Goal: Transaction & Acquisition: Book appointment/travel/reservation

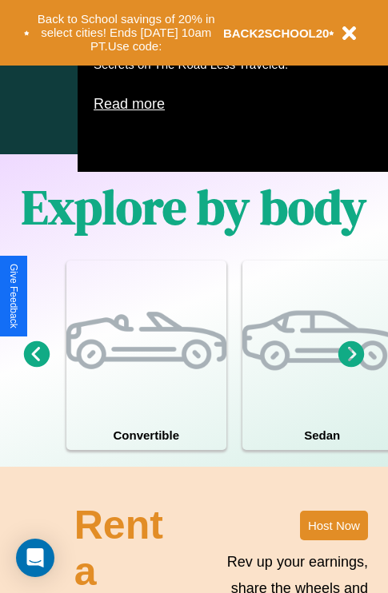
scroll to position [1027, 0]
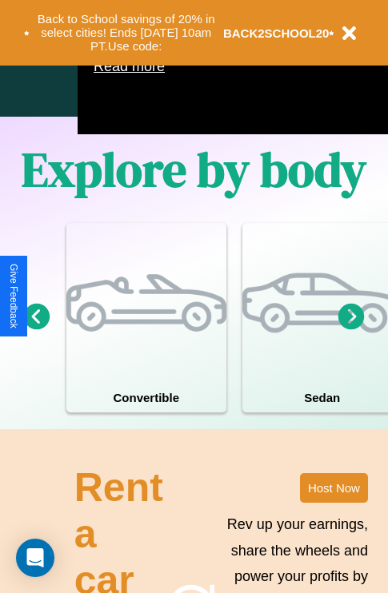
click at [351, 329] on icon at bounding box center [351, 316] width 26 height 26
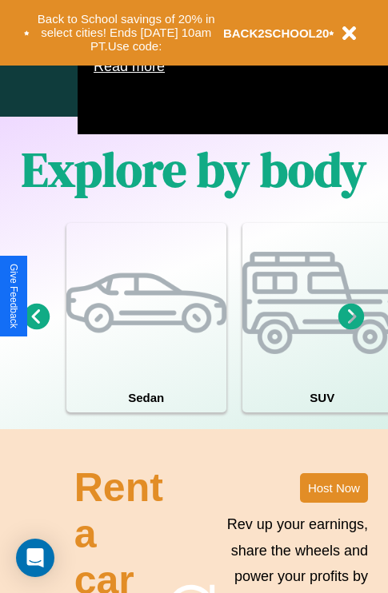
click at [351, 329] on icon at bounding box center [351, 316] width 26 height 26
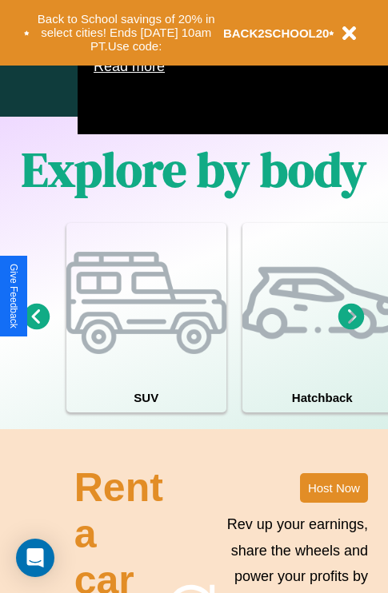
click at [36, 329] on icon at bounding box center [37, 316] width 26 height 26
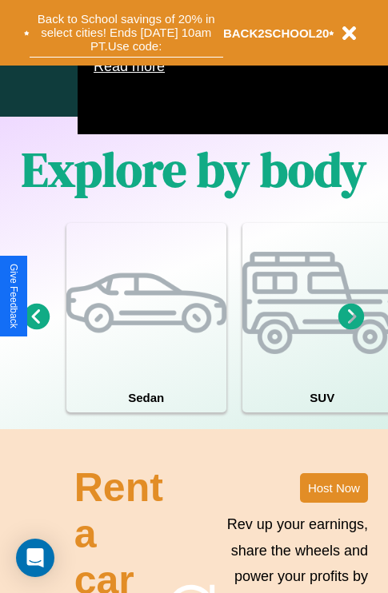
click at [126, 33] on button "Back to School savings of 20% in select cities! Ends [DATE] 10am PT. Use code:" at bounding box center [126, 33] width 193 height 50
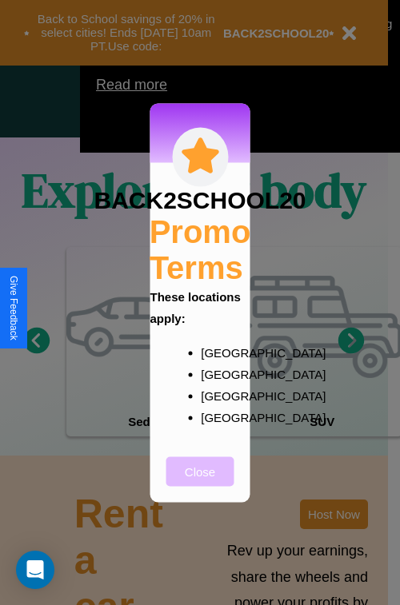
click at [200, 482] on button "Close" at bounding box center [200, 472] width 68 height 30
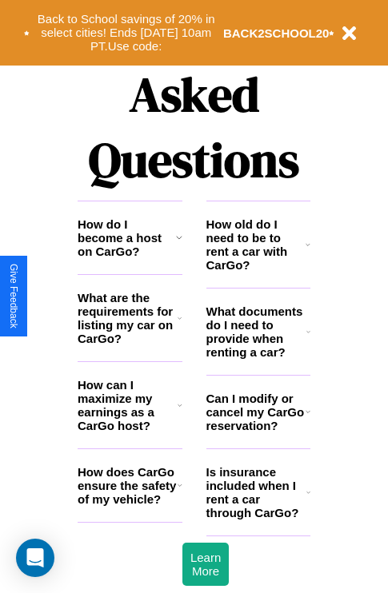
scroll to position [1937, 0]
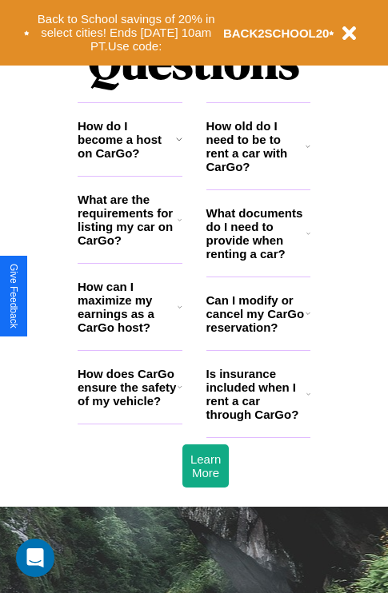
click at [130, 408] on h3 "How does CarGo ensure the safety of my vehicle?" at bounding box center [128, 387] width 100 height 41
click at [308, 240] on icon at bounding box center [308, 233] width 4 height 13
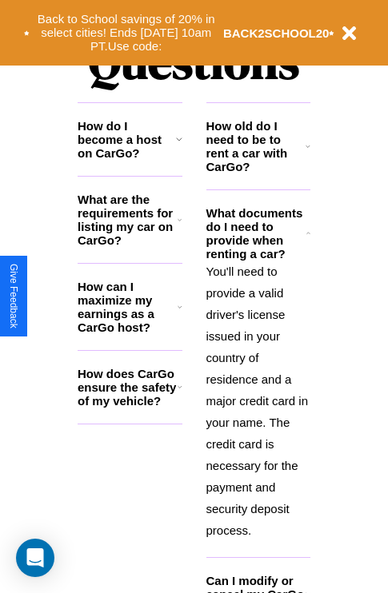
click at [178, 146] on icon at bounding box center [179, 139] width 6 height 13
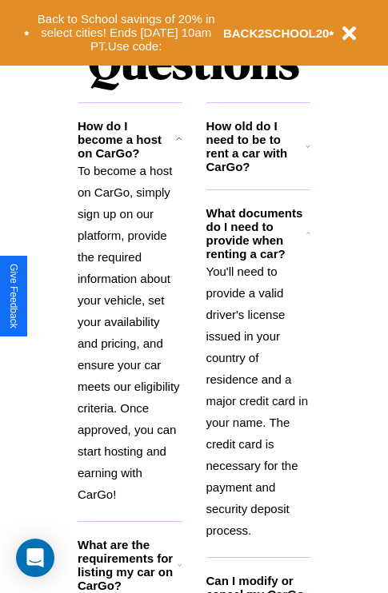
scroll to position [2066, 0]
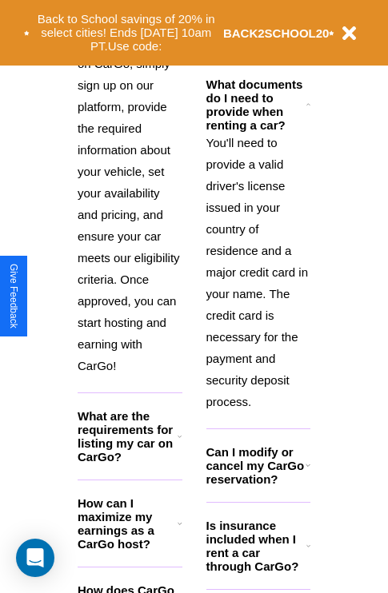
click at [130, 549] on h3 "How can I maximize my earnings as a CarGo host?" at bounding box center [128, 523] width 100 height 54
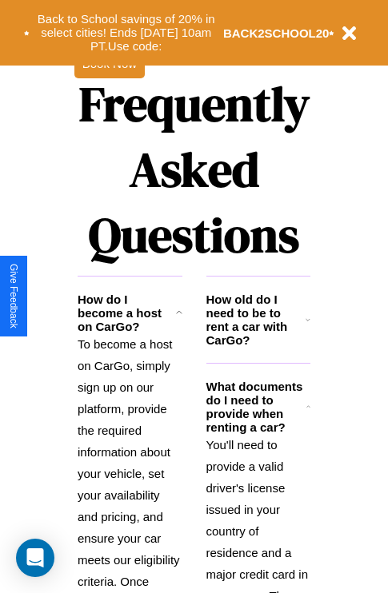
scroll to position [1557, 0]
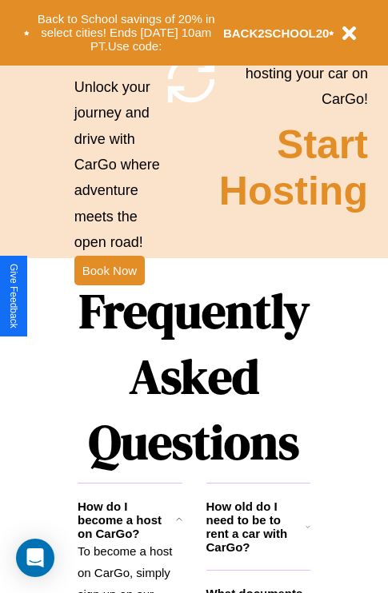
click at [109, 297] on h1 "Frequently Asked Questions" at bounding box center [194, 376] width 233 height 213
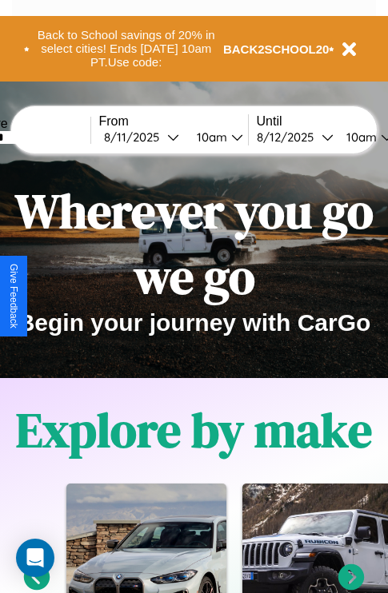
scroll to position [0, 58]
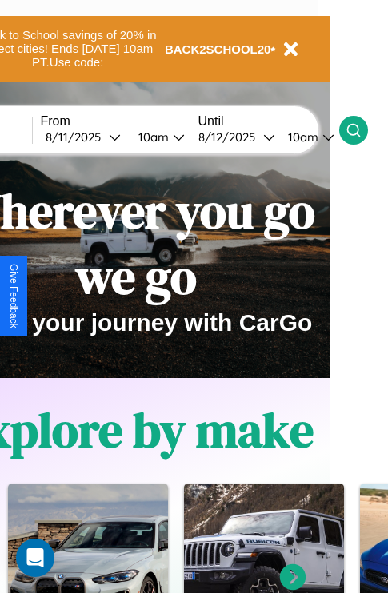
type input "*******"
click at [361, 130] on icon at bounding box center [353, 130] width 16 height 16
